Goal: Information Seeking & Learning: Learn about a topic

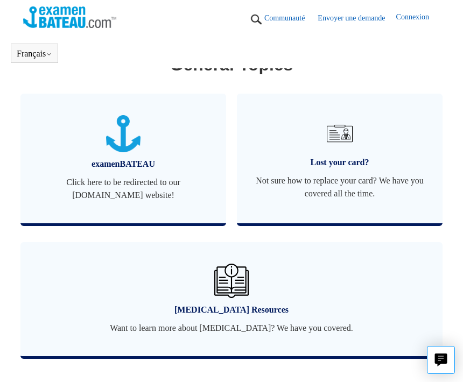
scroll to position [498, 0]
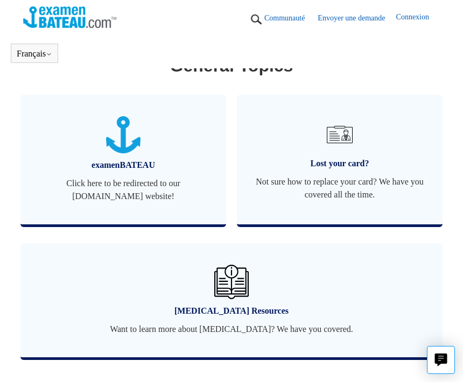
click at [334, 150] on img at bounding box center [339, 134] width 34 height 34
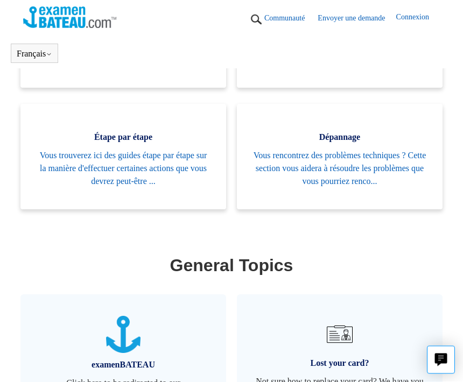
scroll to position [298, 0]
click at [259, 321] on link "Lost your card? Not sure how to replace your card? We have you covered all the …" at bounding box center [339, 359] width 205 height 130
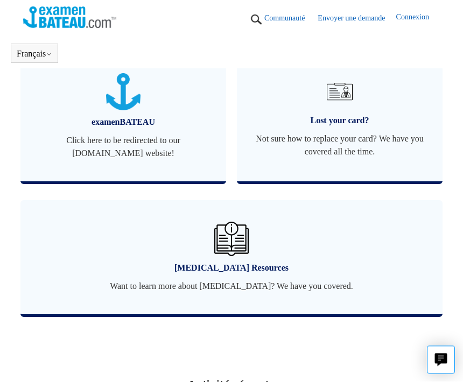
scroll to position [531, 0]
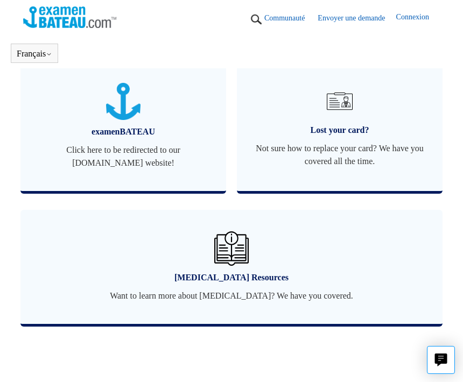
click at [350, 112] on img at bounding box center [339, 101] width 34 height 34
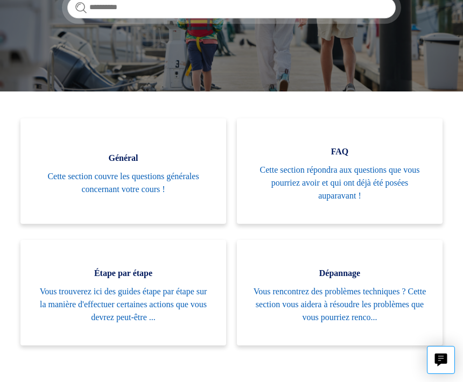
scroll to position [193, 0]
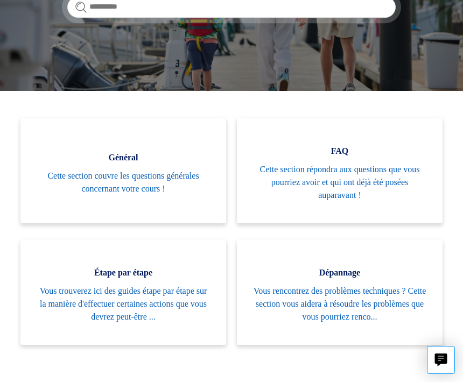
click at [329, 183] on span "Cette section répondra aux questions que vous pourriez avoir et qui ont déjà ét…" at bounding box center [339, 182] width 173 height 39
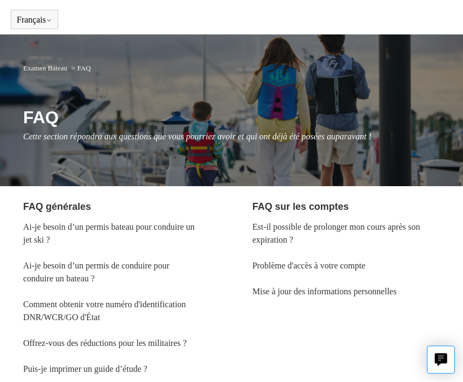
scroll to position [34, 0]
click at [326, 264] on link "Problème d'accès à votre compte" at bounding box center [308, 265] width 113 height 9
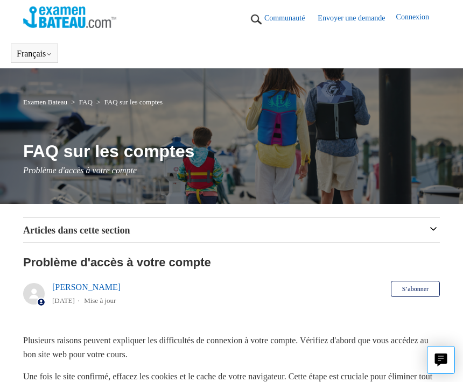
click at [428, 229] on icon "button" at bounding box center [433, 228] width 11 height 11
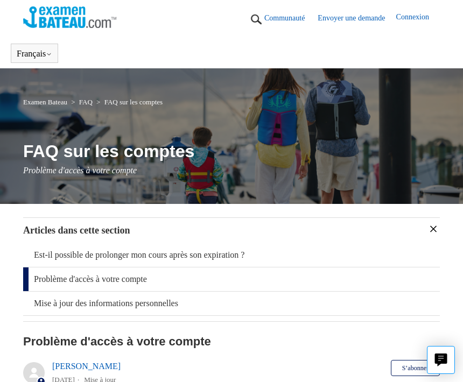
click at [201, 257] on link "Est-il possible de prolonger mon cours après son expiration ?" at bounding box center [231, 255] width 416 height 24
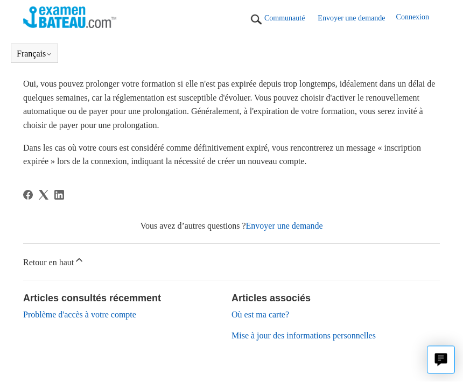
scroll to position [245, 0]
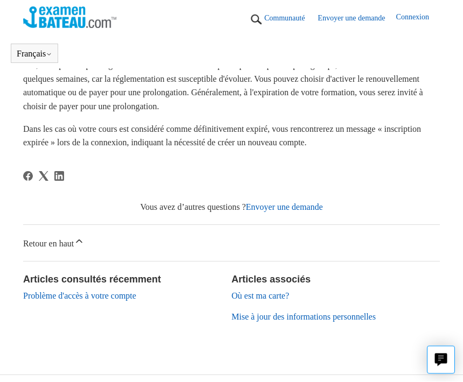
click at [267, 294] on link "Où est ma carte?" at bounding box center [260, 296] width 58 height 9
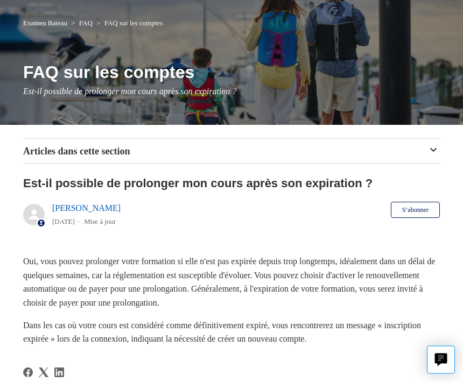
scroll to position [0, 0]
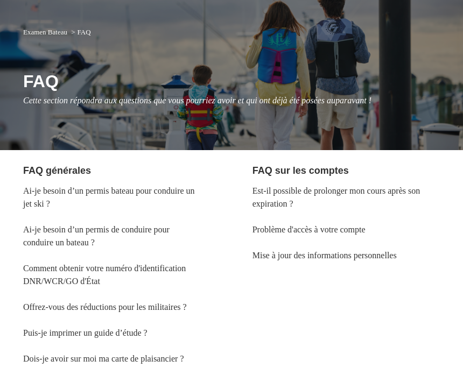
scroll to position [69, 0]
